Goal: Register for event/course

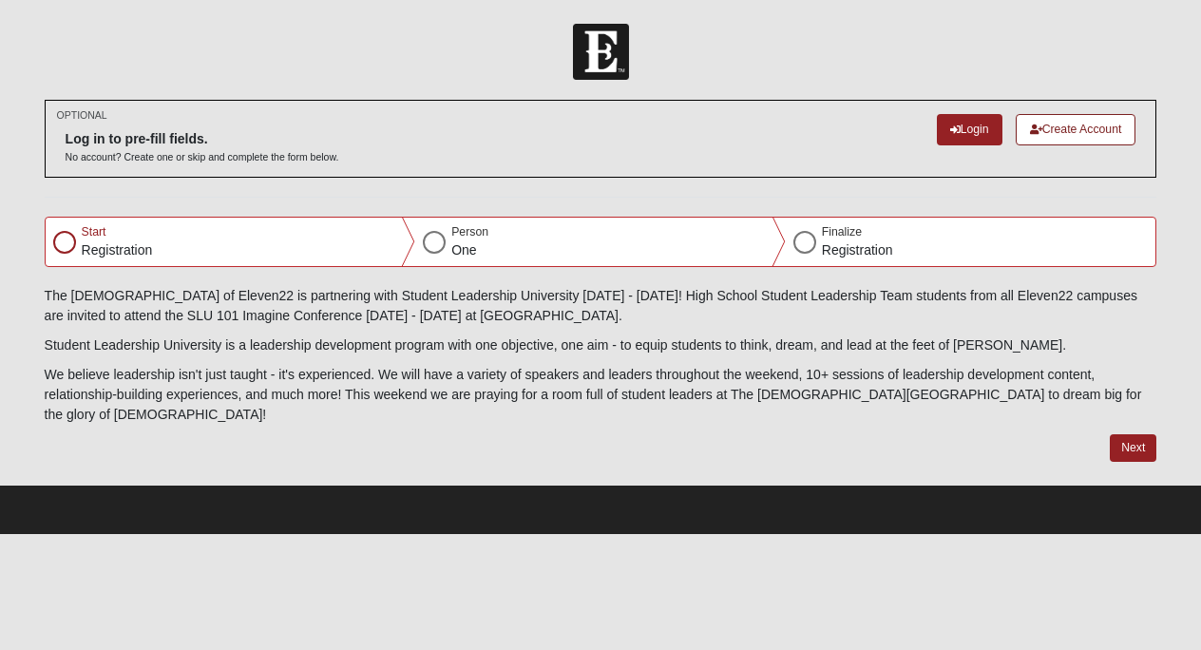
click at [1139, 443] on div "Next" at bounding box center [601, 459] width 1113 height 50
click at [1133, 434] on button "Next" at bounding box center [1133, 448] width 47 height 28
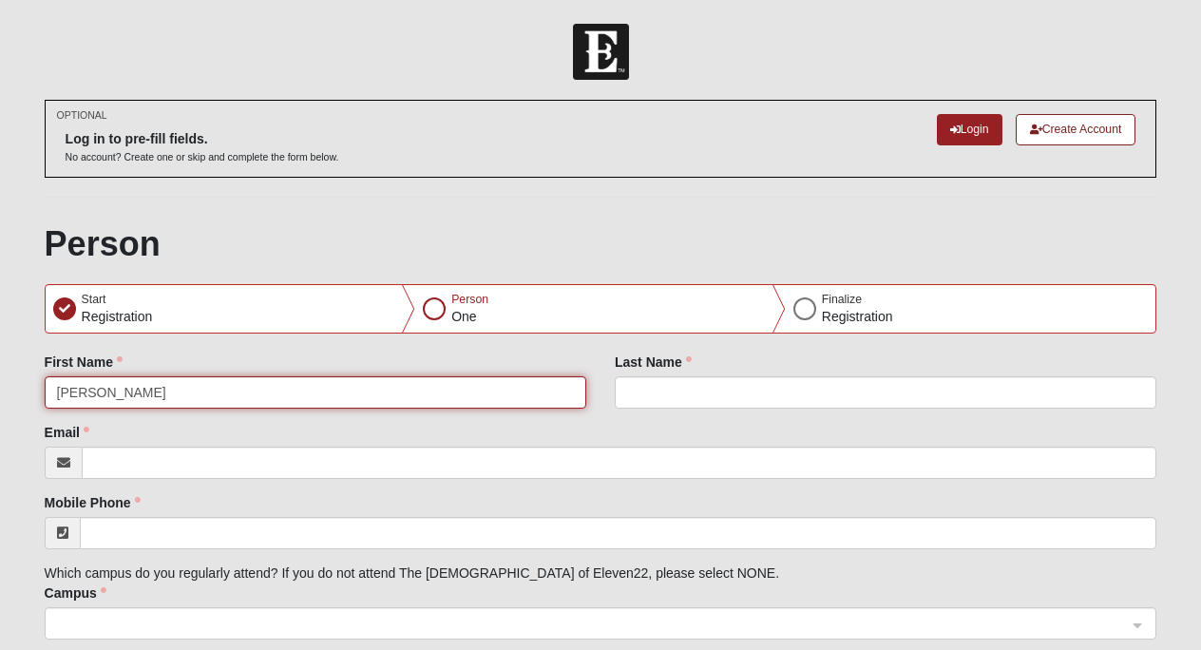
type input "[PERSON_NAME]"
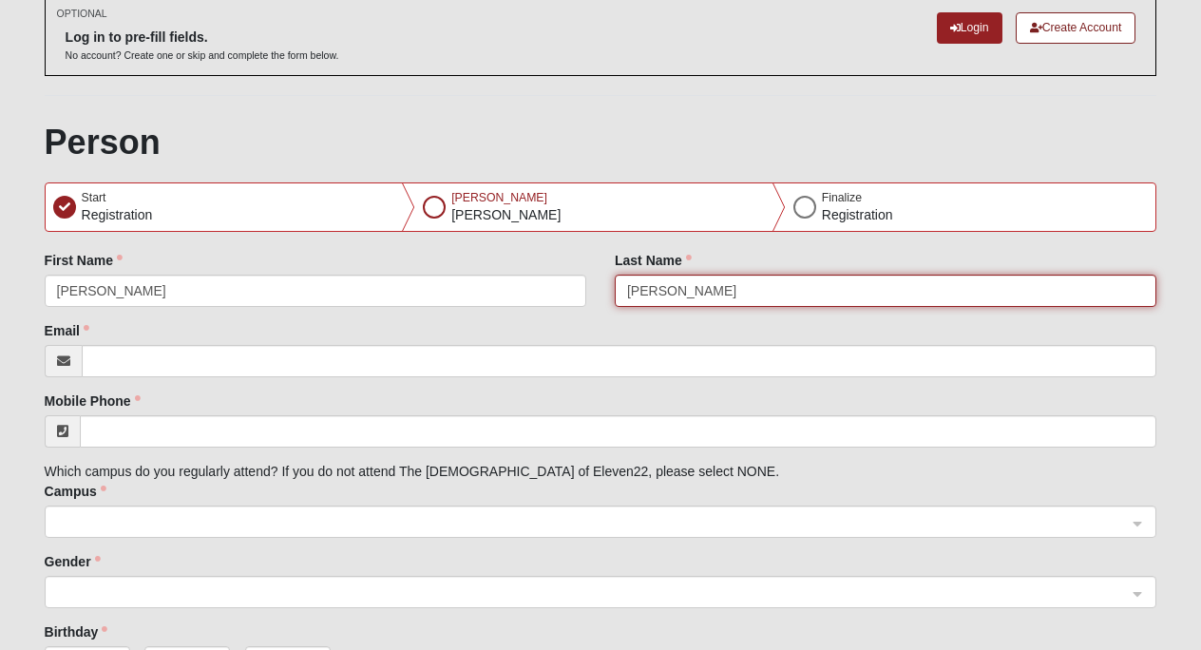
scroll to position [118, 0]
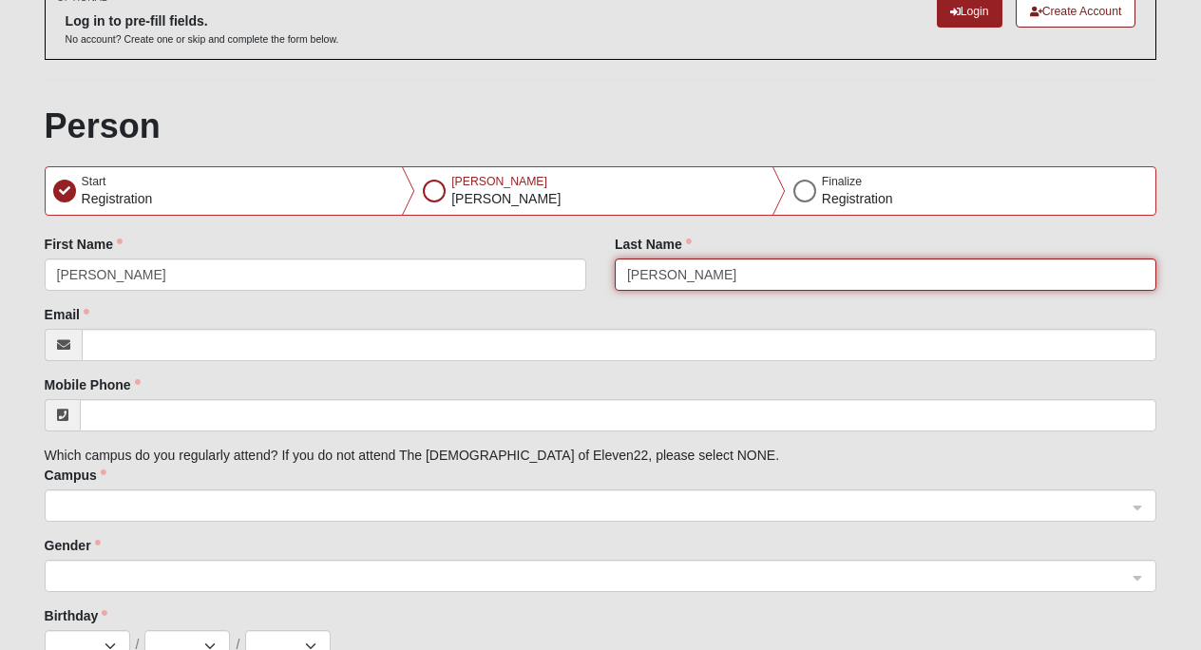
type input "[PERSON_NAME]"
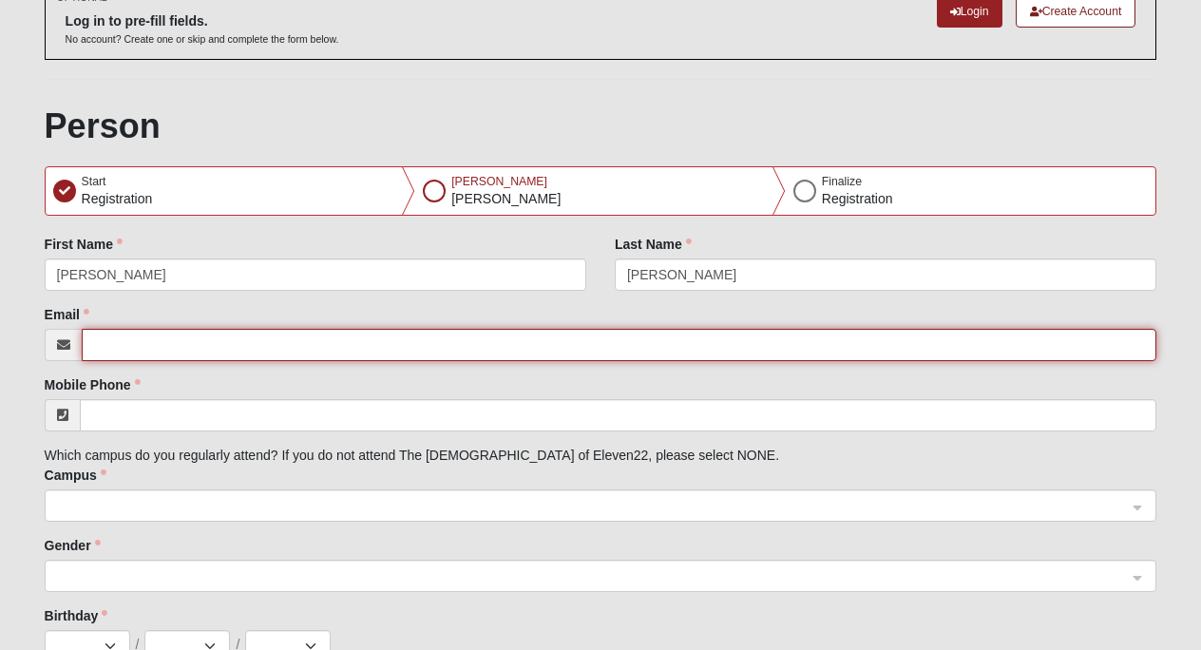
paste input "[EMAIL_ADDRESS][DOMAIN_NAME]"
type input "[EMAIL_ADDRESS][DOMAIN_NAME]"
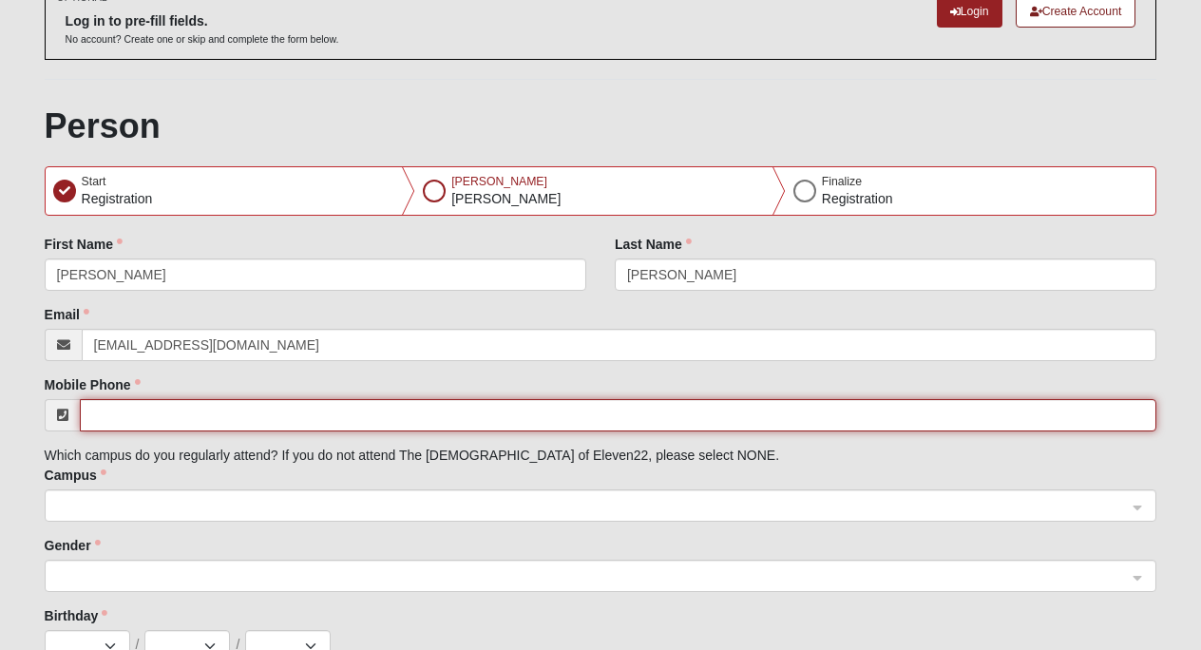
paste input "[PHONE_NUMBER]"
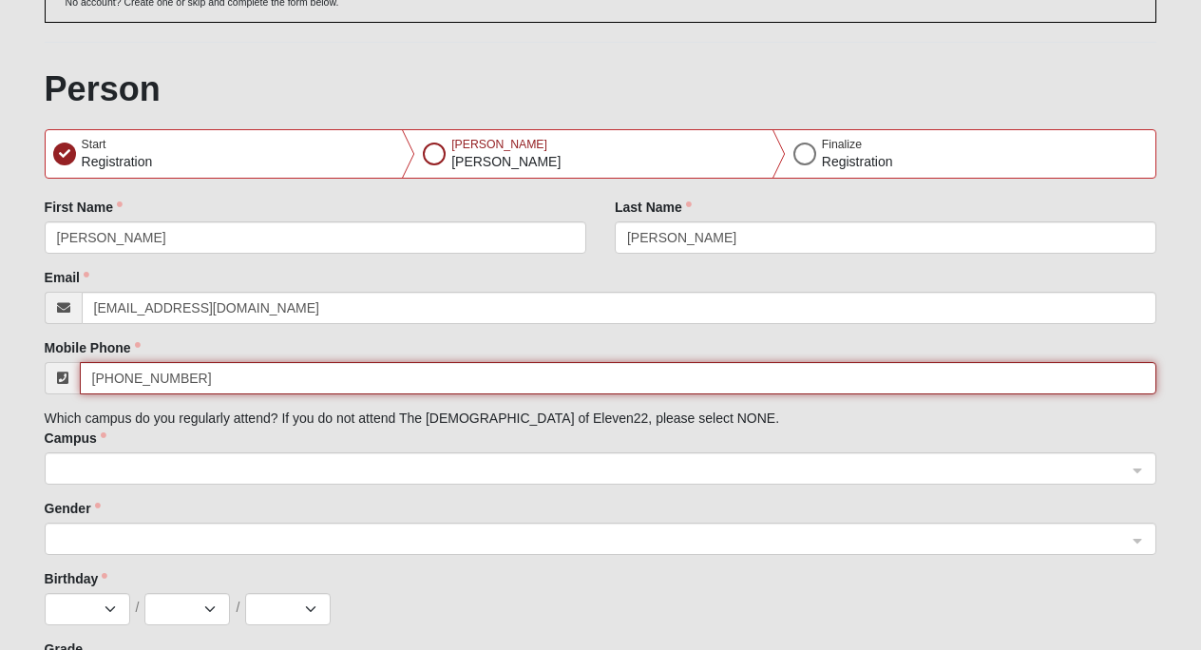
type input "[PHONE_NUMBER]"
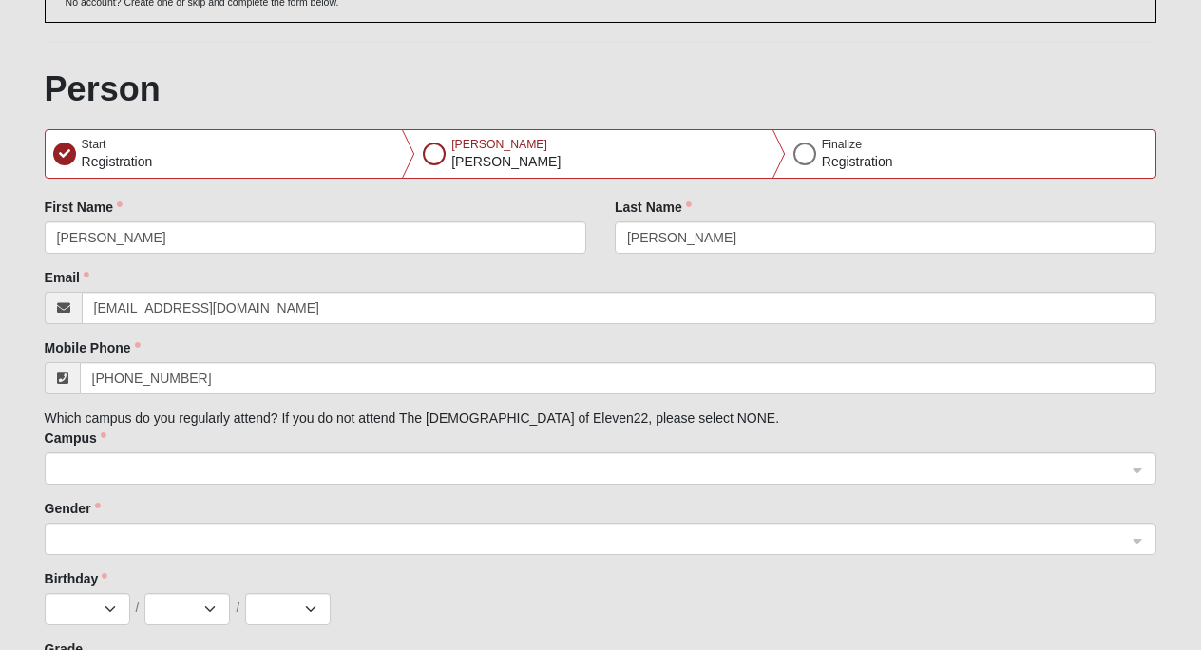
click at [22, 442] on form "Log In SLT / SLU 2025 Error" at bounding box center [600, 335] width 1201 height 932
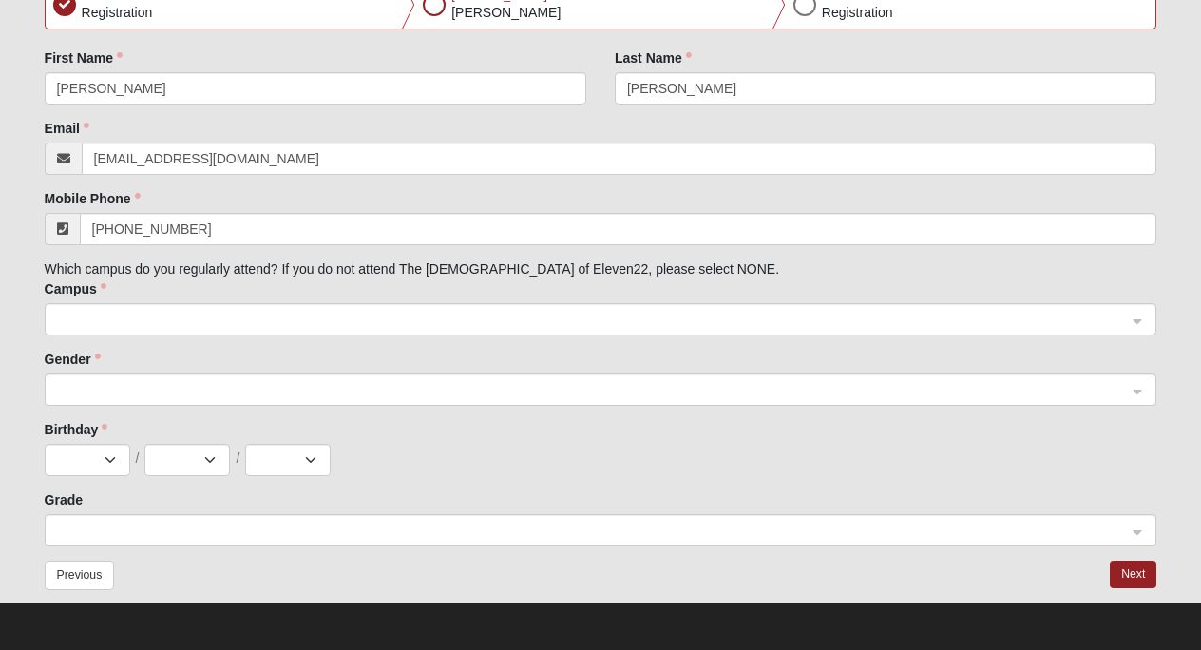
scroll to position [303, 0]
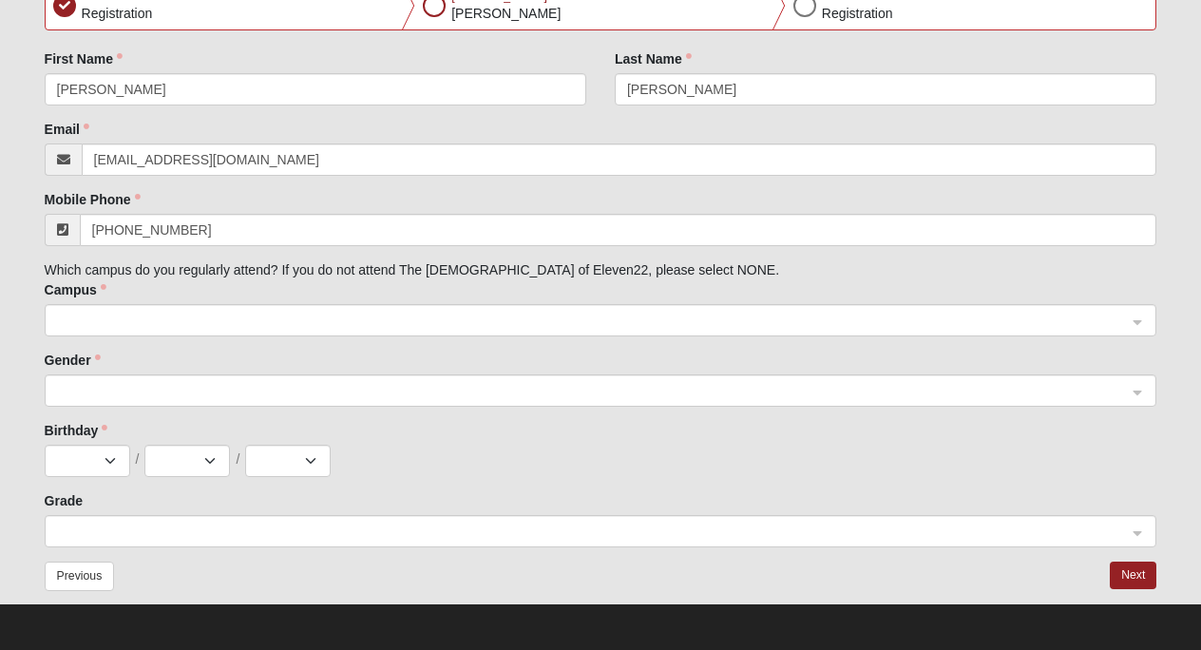
click at [146, 318] on span at bounding box center [592, 321] width 1071 height 21
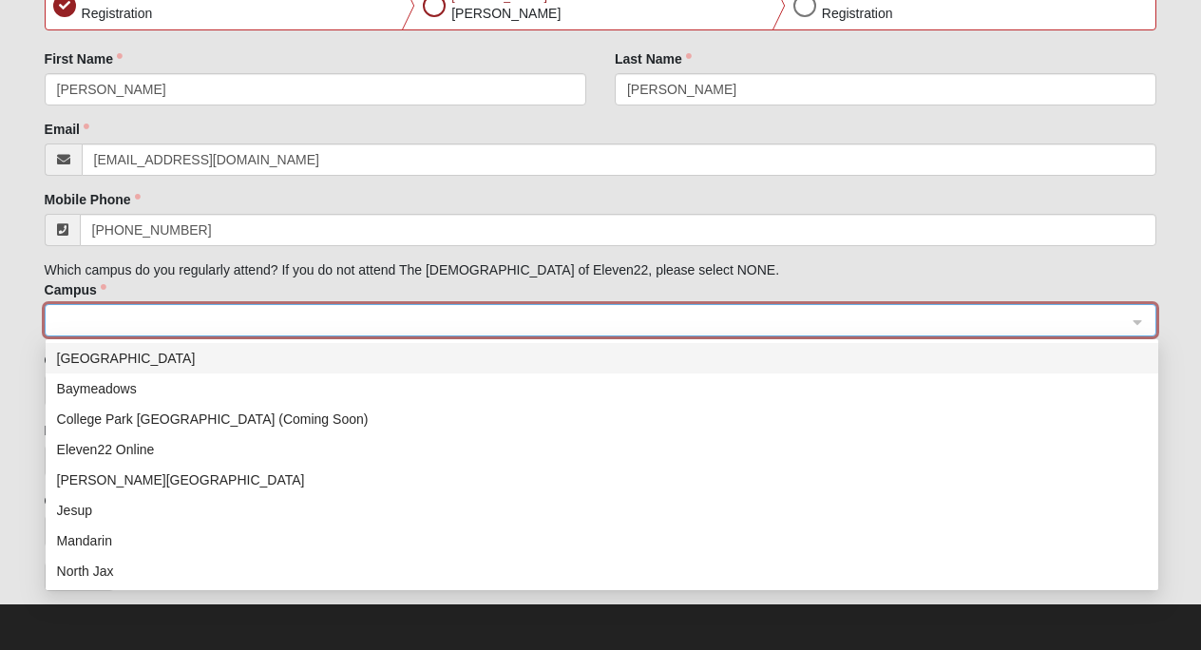
click at [150, 363] on div "[GEOGRAPHIC_DATA]" at bounding box center [602, 358] width 1090 height 21
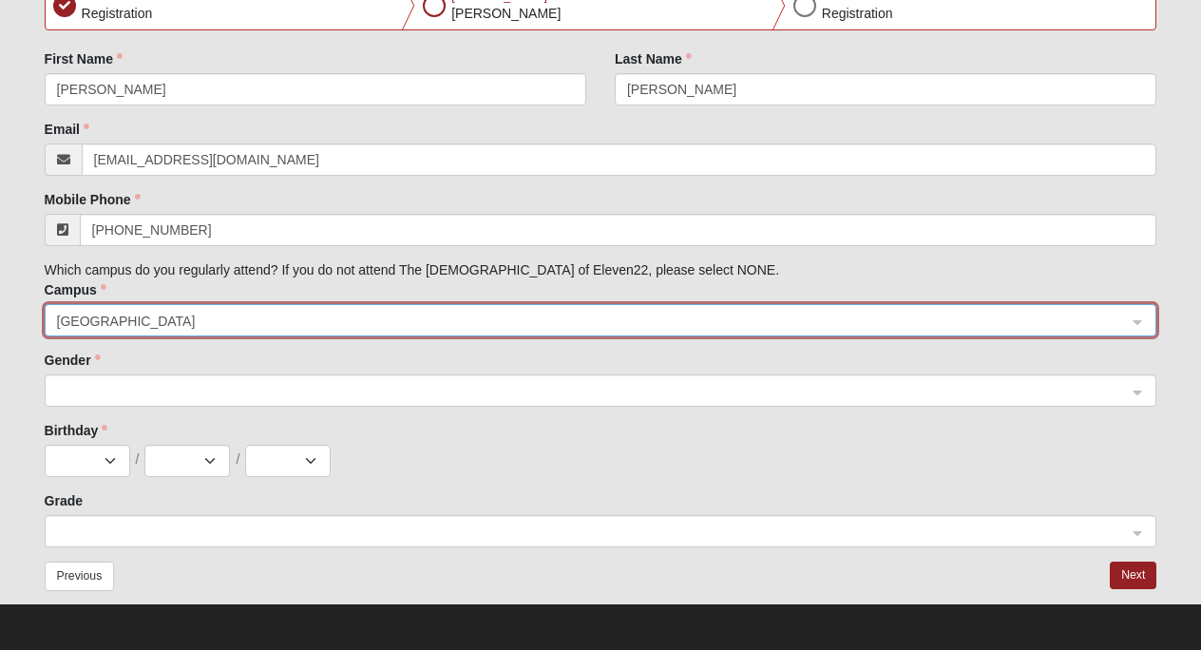
click at [110, 393] on span at bounding box center [592, 391] width 1071 height 21
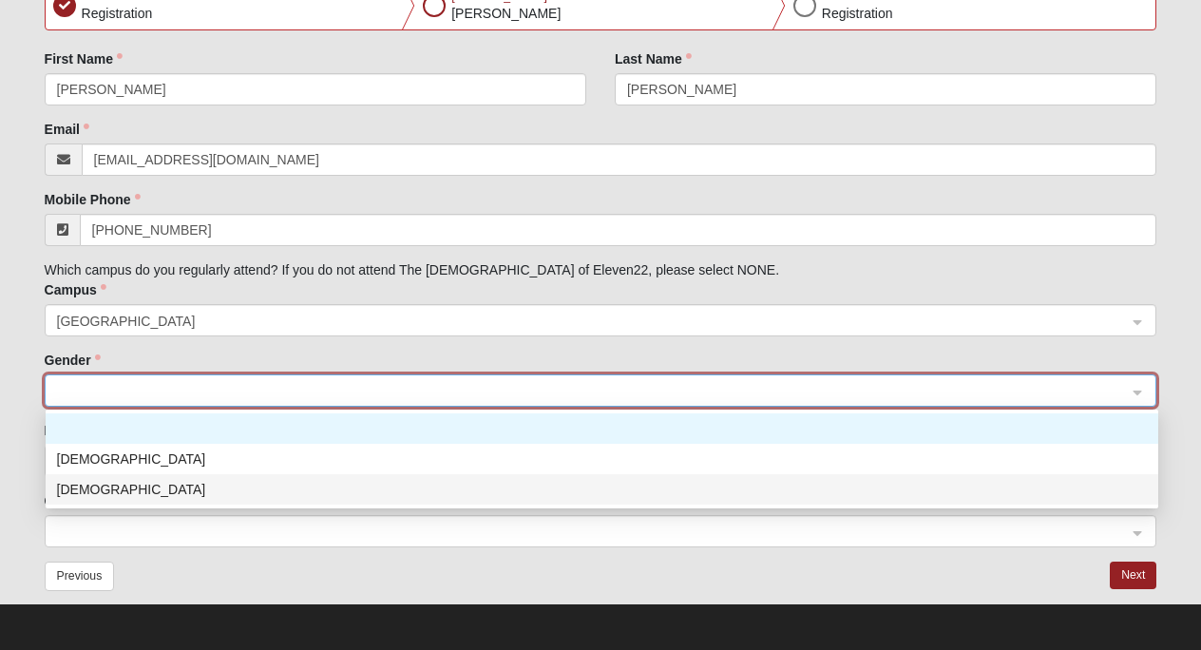
click at [130, 487] on div "[DEMOGRAPHIC_DATA]" at bounding box center [602, 489] width 1090 height 21
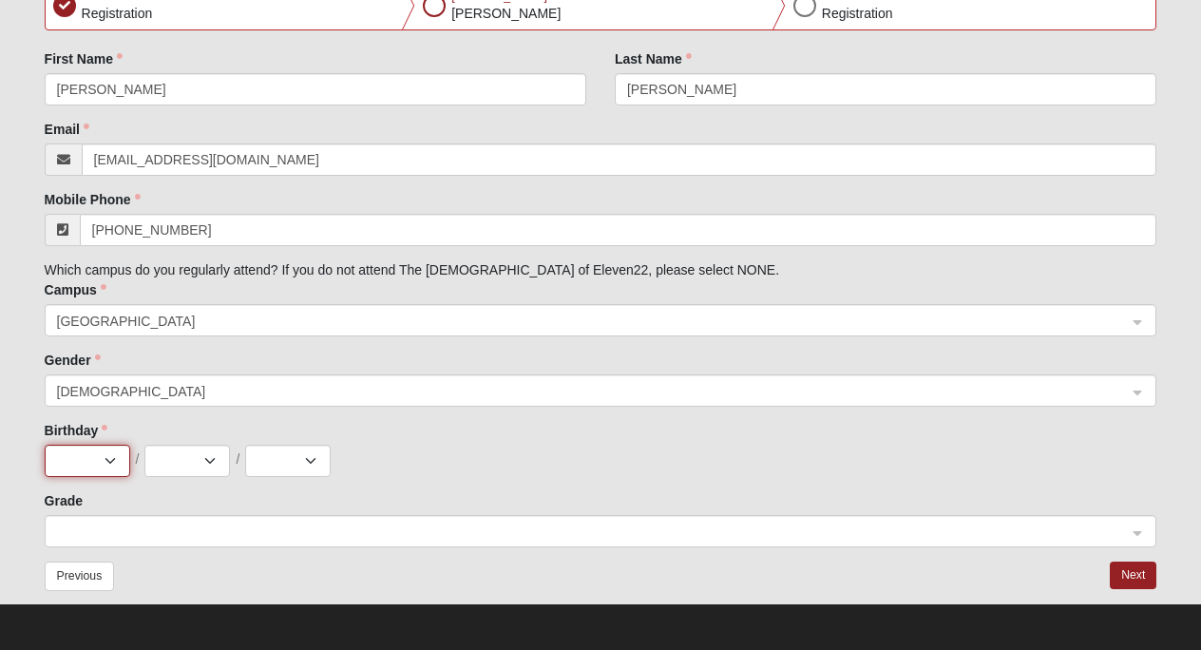
select select "4"
select select "18"
select select "2011"
click at [202, 516] on input "search" at bounding box center [594, 530] width 1076 height 29
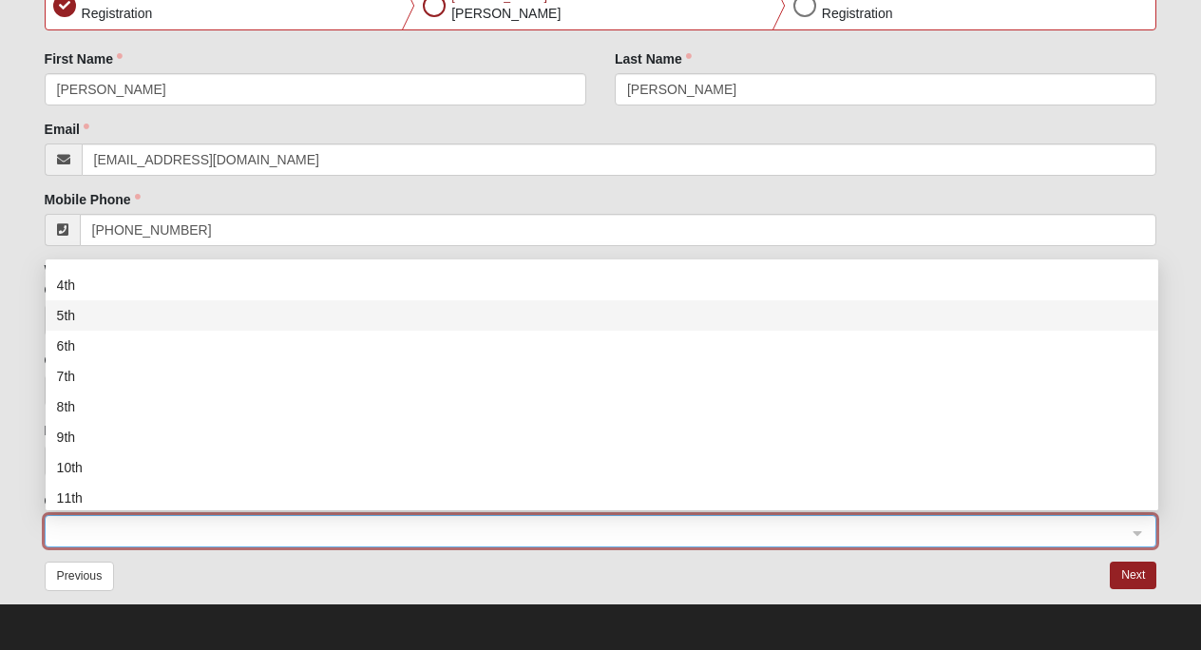
scroll to position [117, 0]
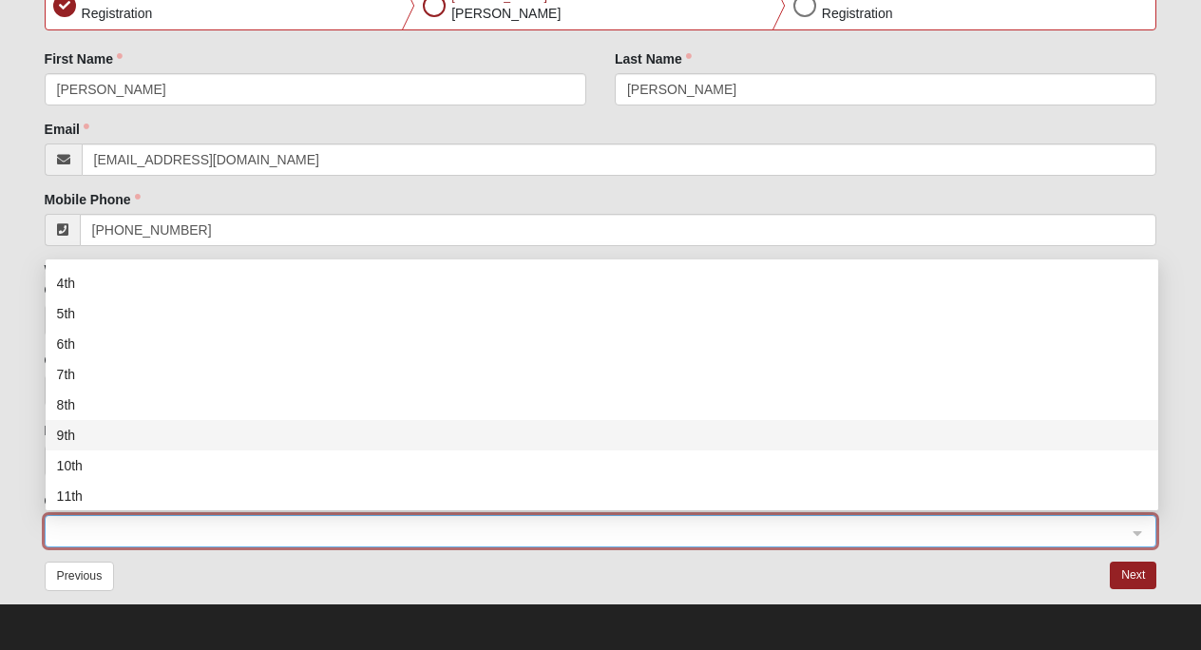
click at [125, 431] on div "9th" at bounding box center [602, 435] width 1090 height 21
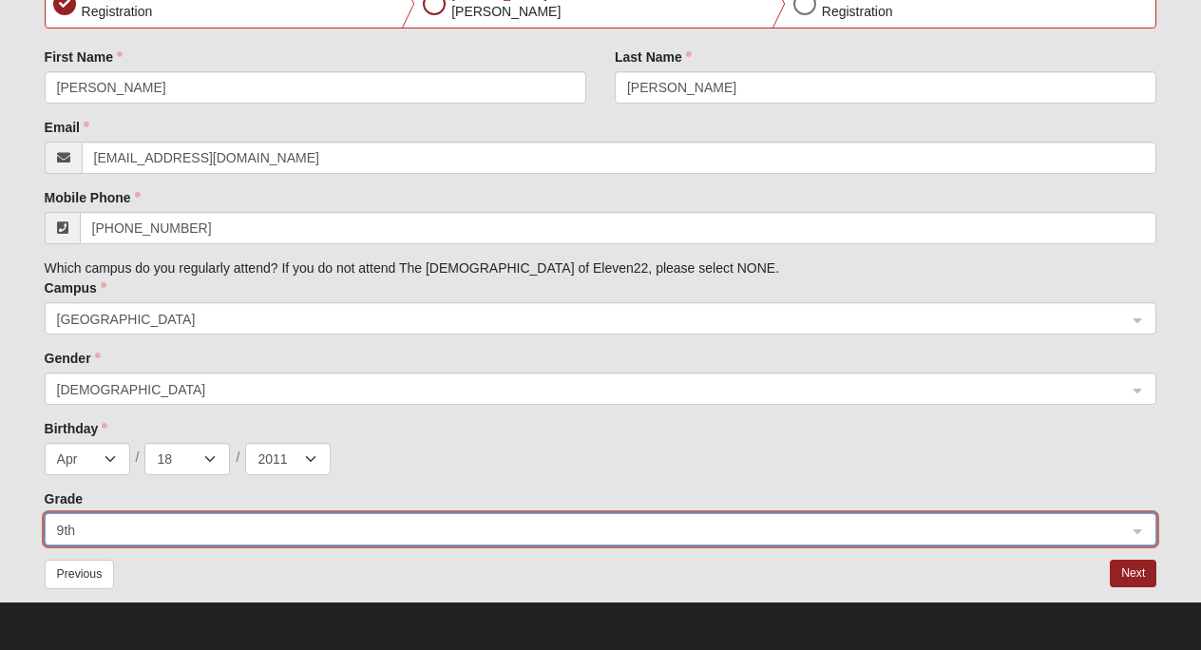
scroll to position [303, 0]
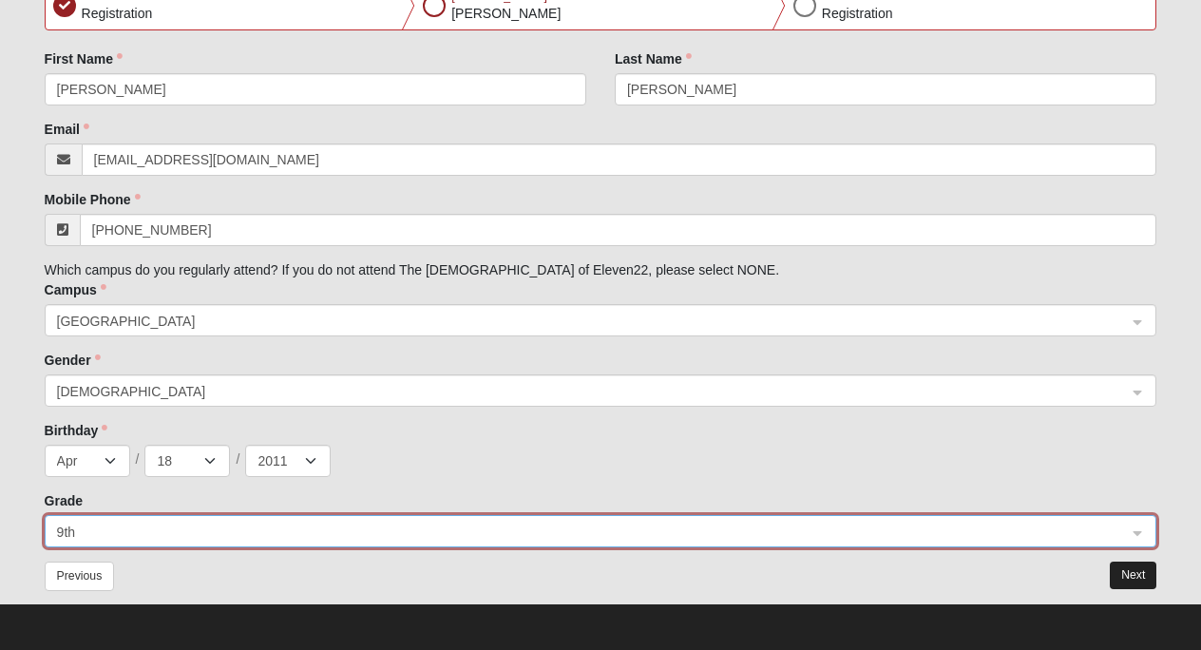
click at [1133, 573] on button "Next" at bounding box center [1133, 575] width 47 height 28
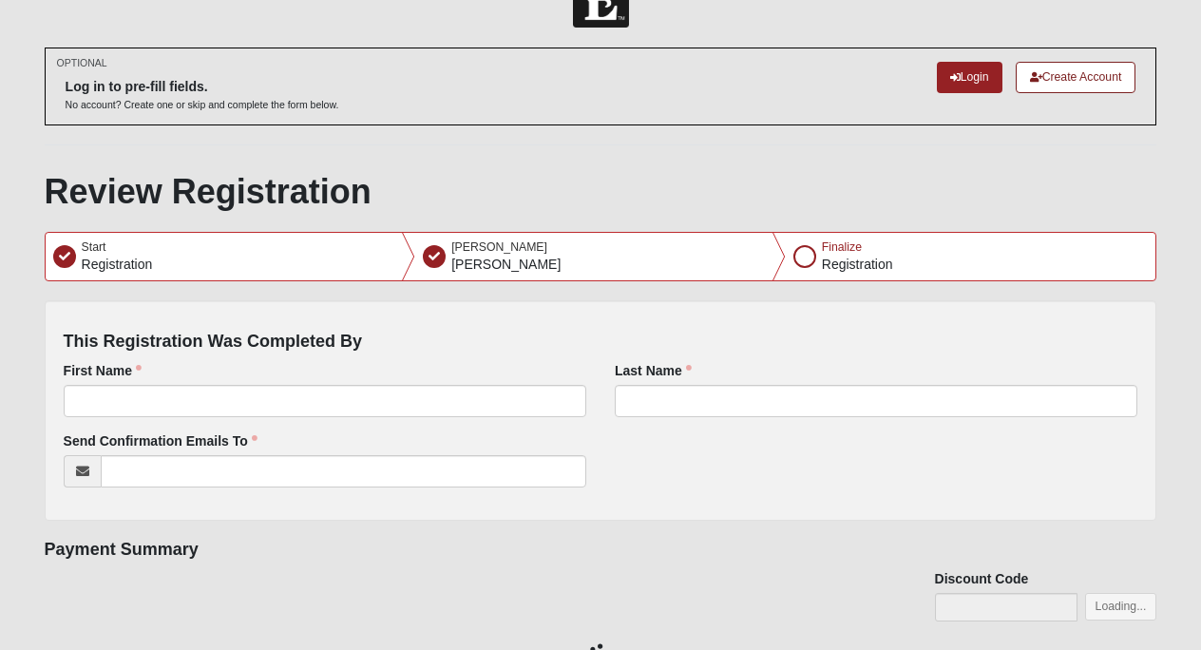
scroll to position [0, 0]
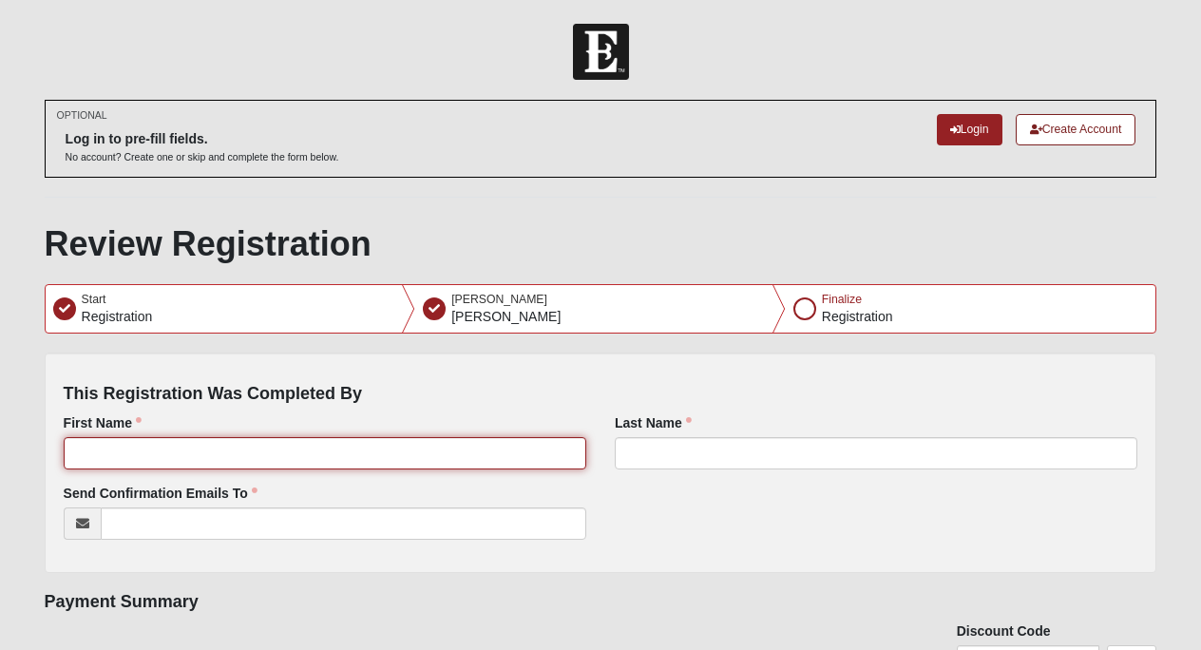
click at [406, 466] on input "First Name" at bounding box center [325, 453] width 523 height 32
type input "[PERSON_NAME]"
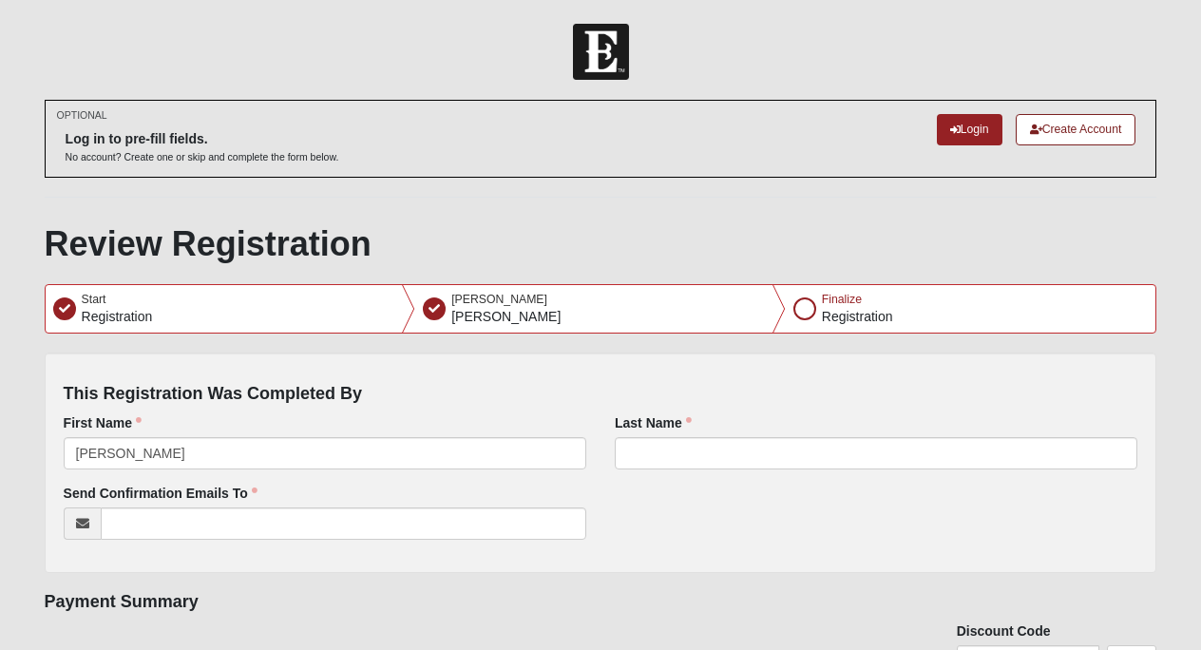
click at [678, 474] on div "Last Name" at bounding box center [875, 448] width 551 height 70
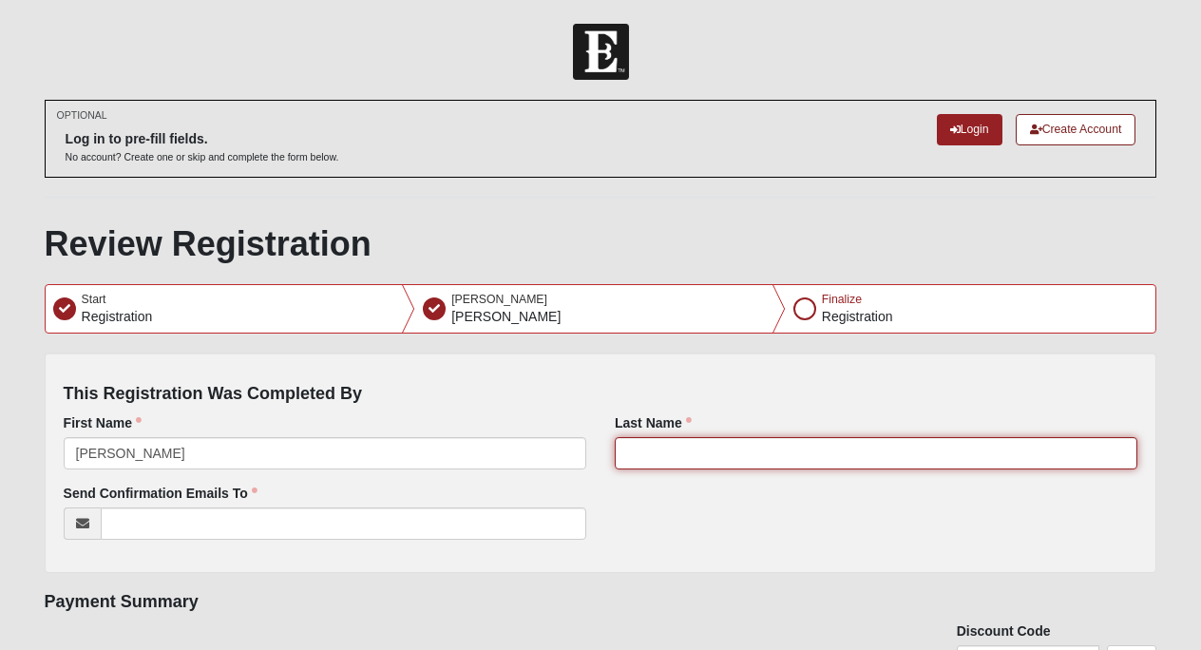
click at [698, 460] on input "Last Name" at bounding box center [876, 453] width 523 height 32
type input "[PERSON_NAME]"
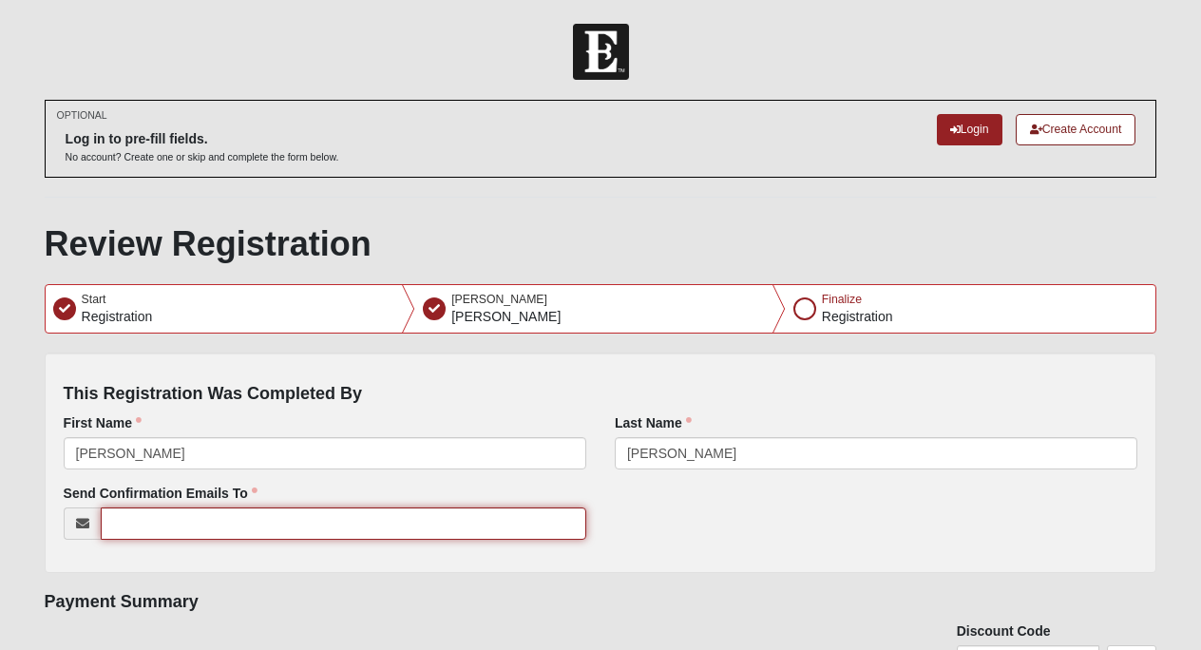
click at [388, 530] on input "Send Confirmation Emails To" at bounding box center [343, 523] width 485 height 32
paste input "[EMAIL_ADDRESS][DOMAIN_NAME]"
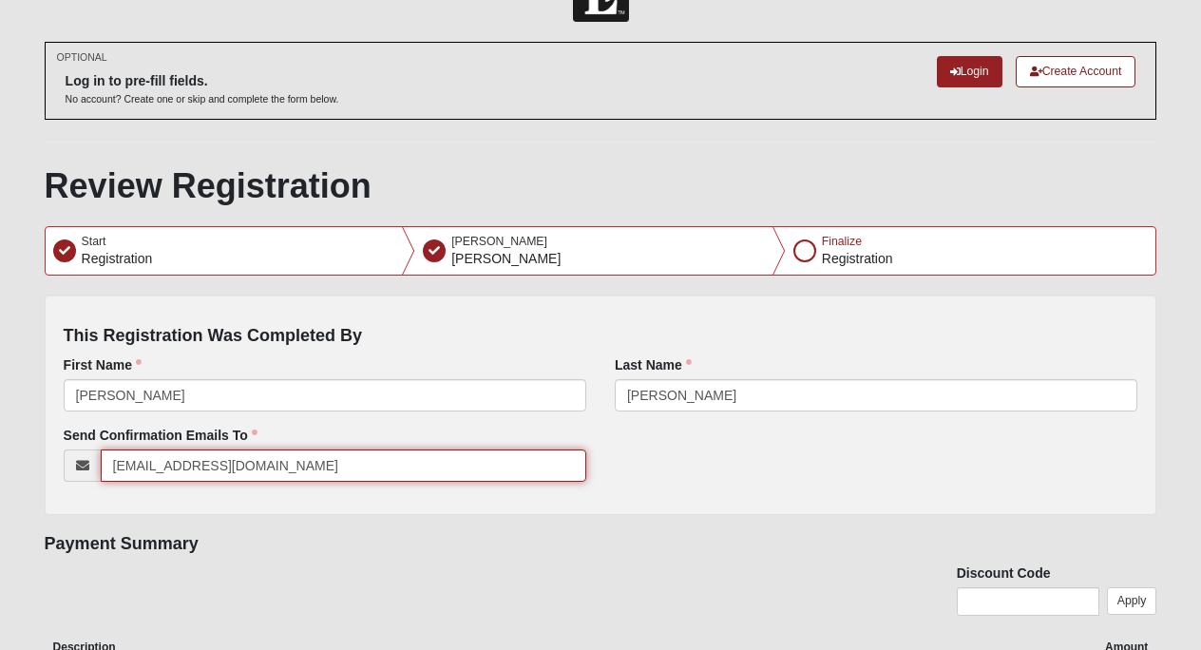
scroll to position [66, 0]
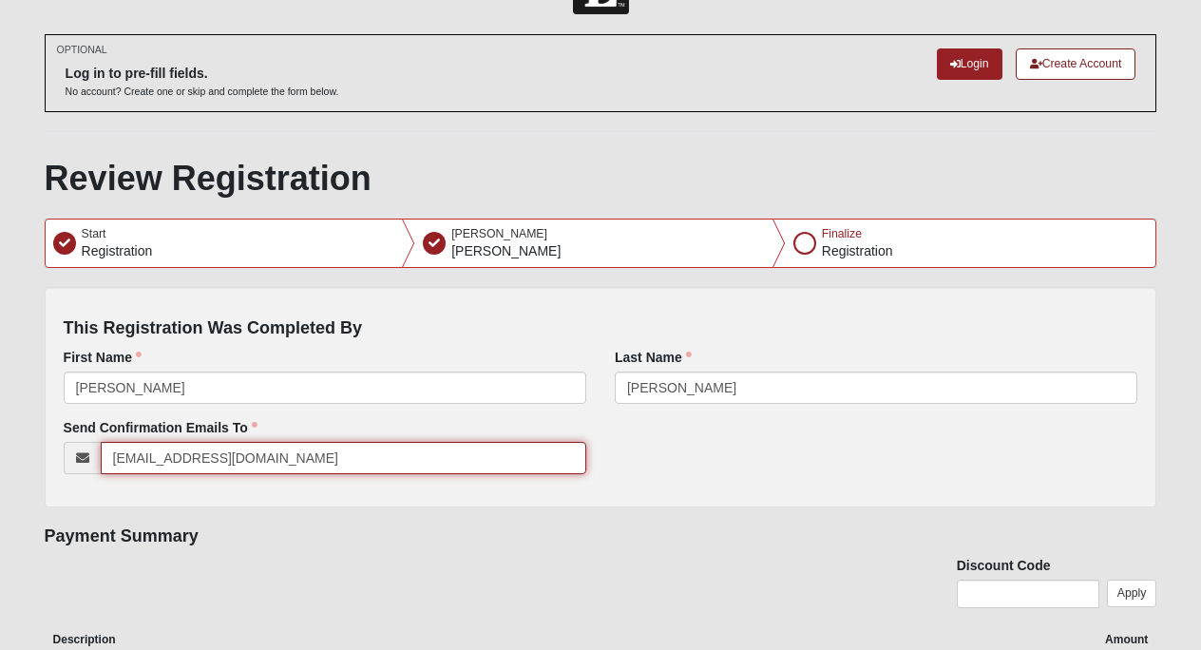
type input "[EMAIL_ADDRESS][DOMAIN_NAME]"
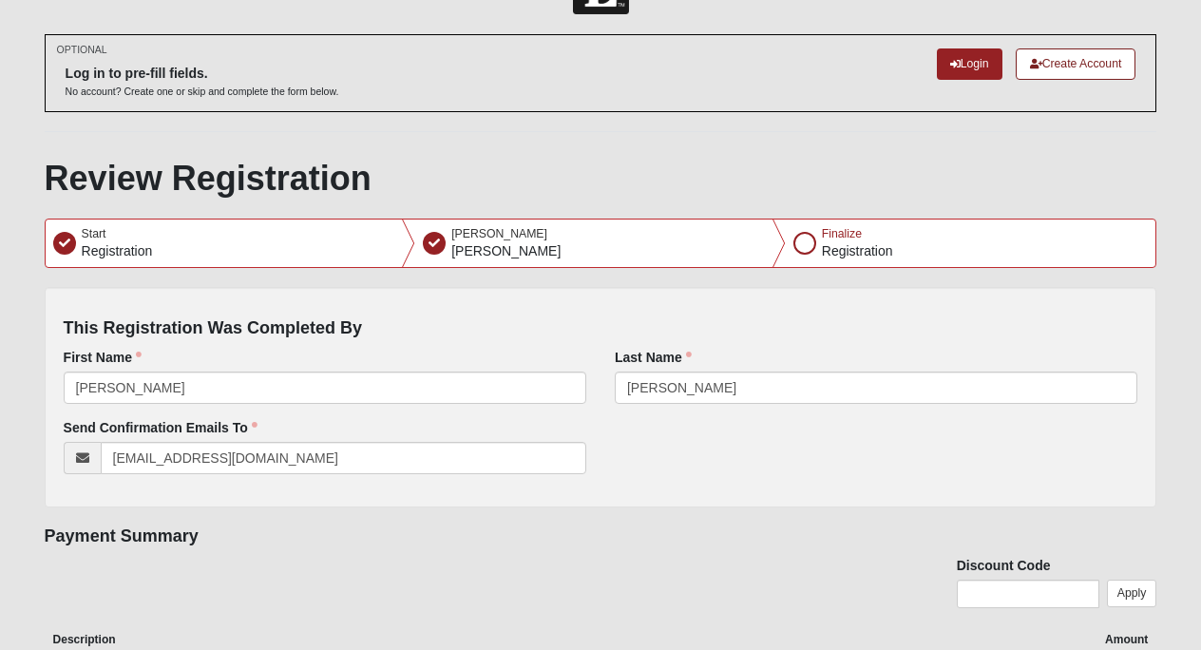
click at [699, 475] on div "Send Confirmation Emails To [EMAIL_ADDRESS][DOMAIN_NAME]" at bounding box center [600, 453] width 1103 height 70
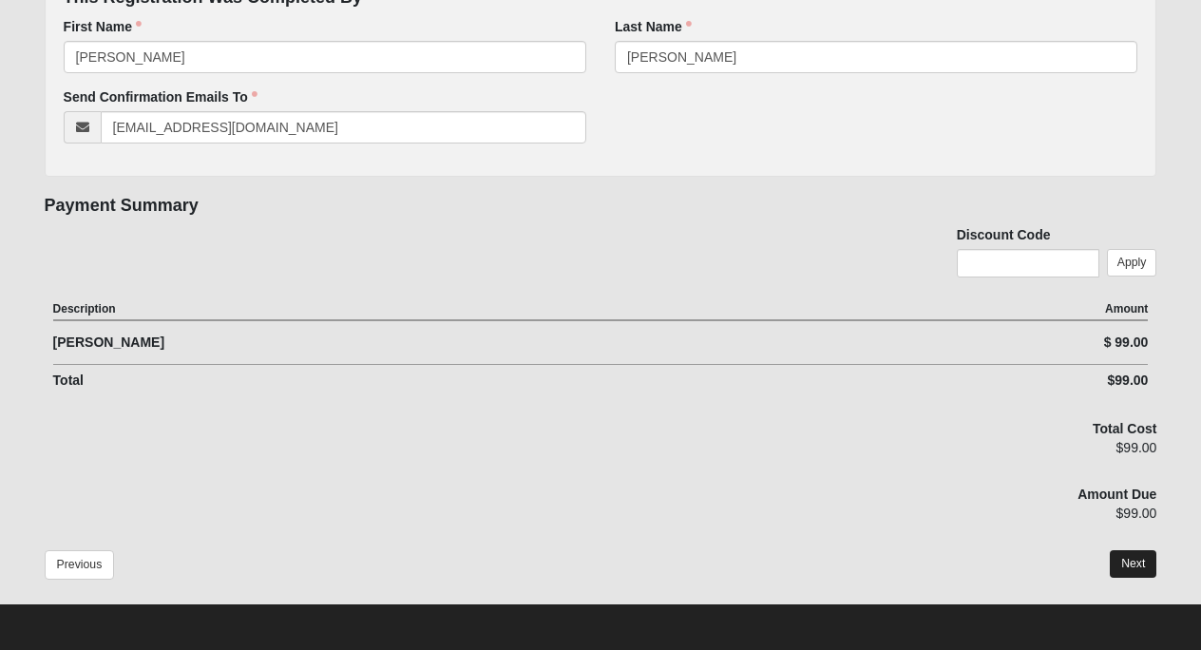
scroll to position [395, 0]
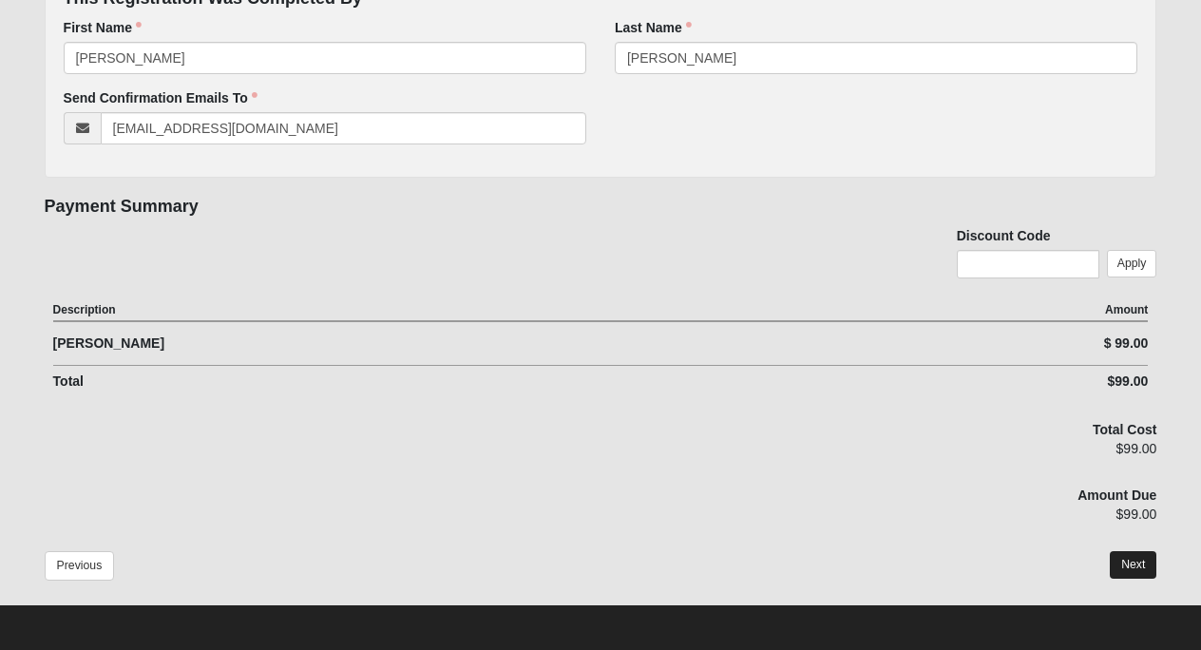
click at [1139, 565] on button "Next" at bounding box center [1133, 565] width 47 height 28
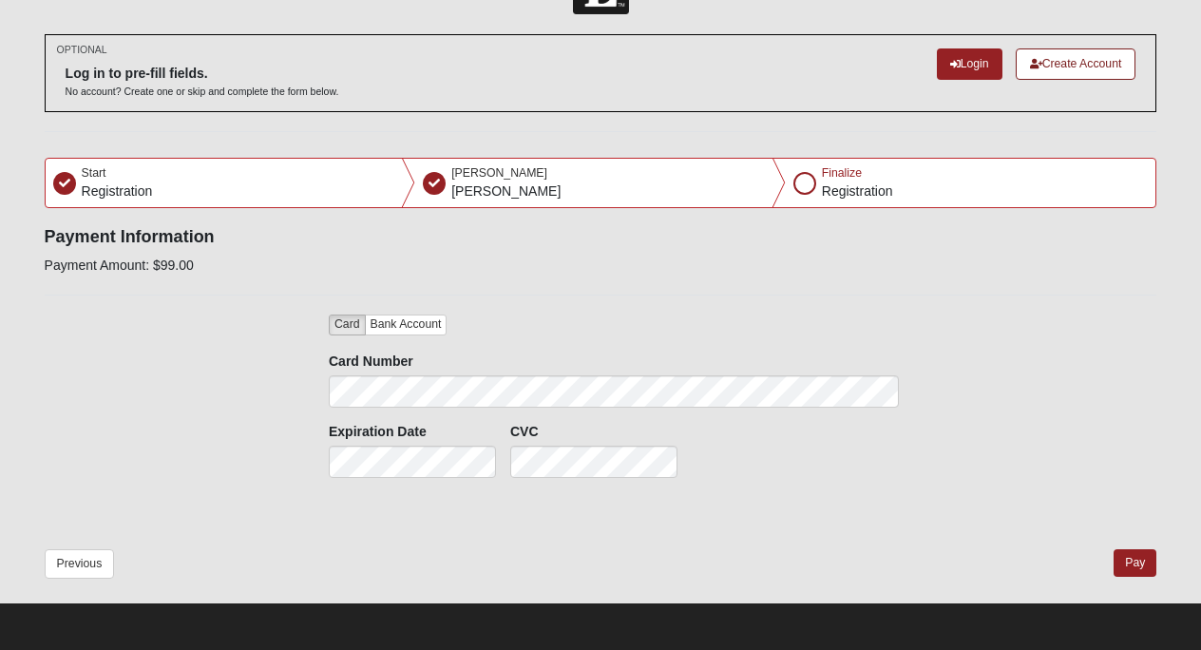
scroll to position [65, 0]
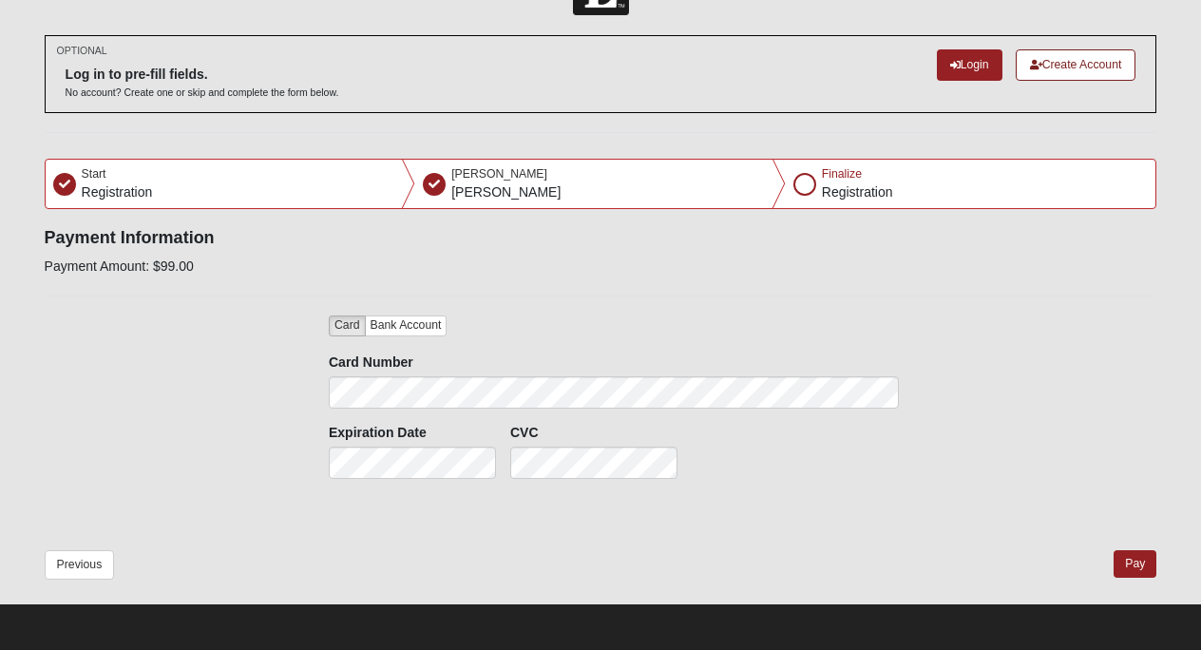
click at [933, 310] on form "Please correct the following: Payment Information Payment Amount: $99.00 Please…" at bounding box center [601, 414] width 1113 height 372
